Goal: Transaction & Acquisition: Purchase product/service

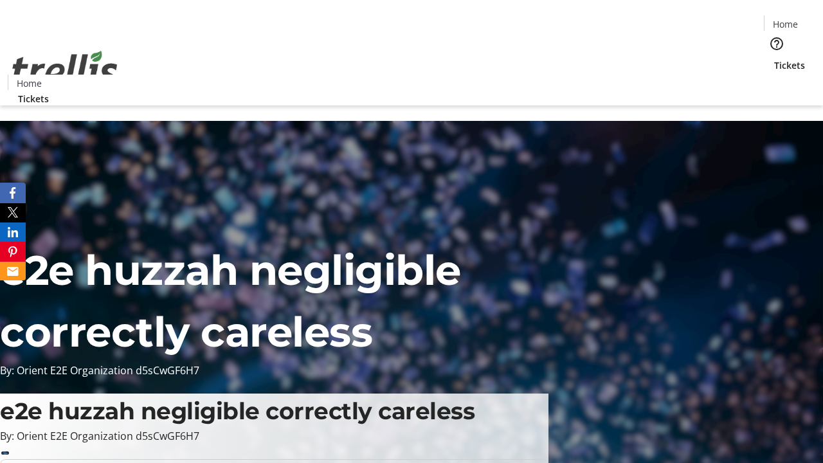
click at [774, 58] on span "Tickets" at bounding box center [789, 64] width 31 height 13
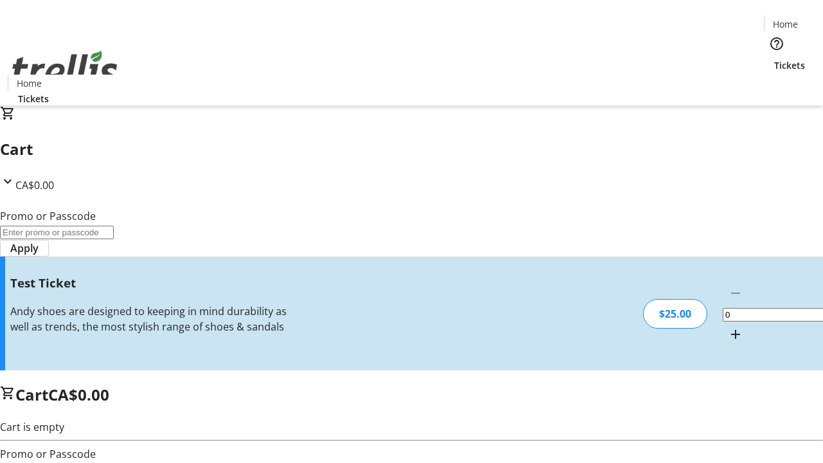
click at [728, 327] on mat-icon "Increment by one" at bounding box center [735, 334] width 15 height 15
type input "1"
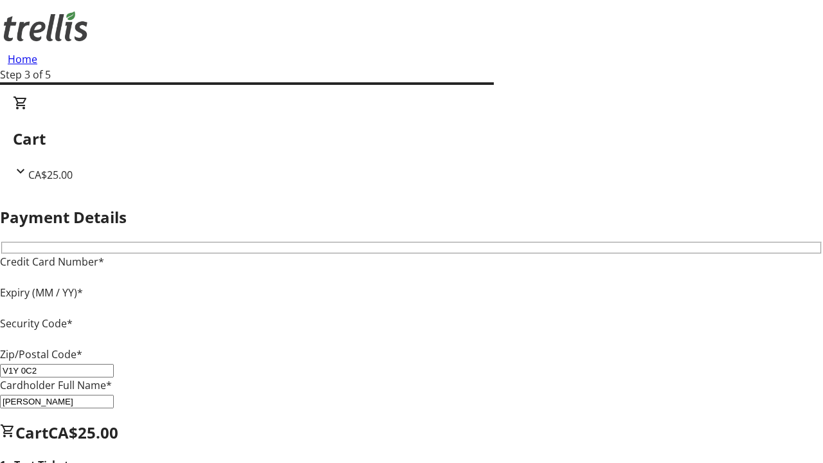
type input "V1Y 0C2"
